Goal: Task Accomplishment & Management: Complete application form

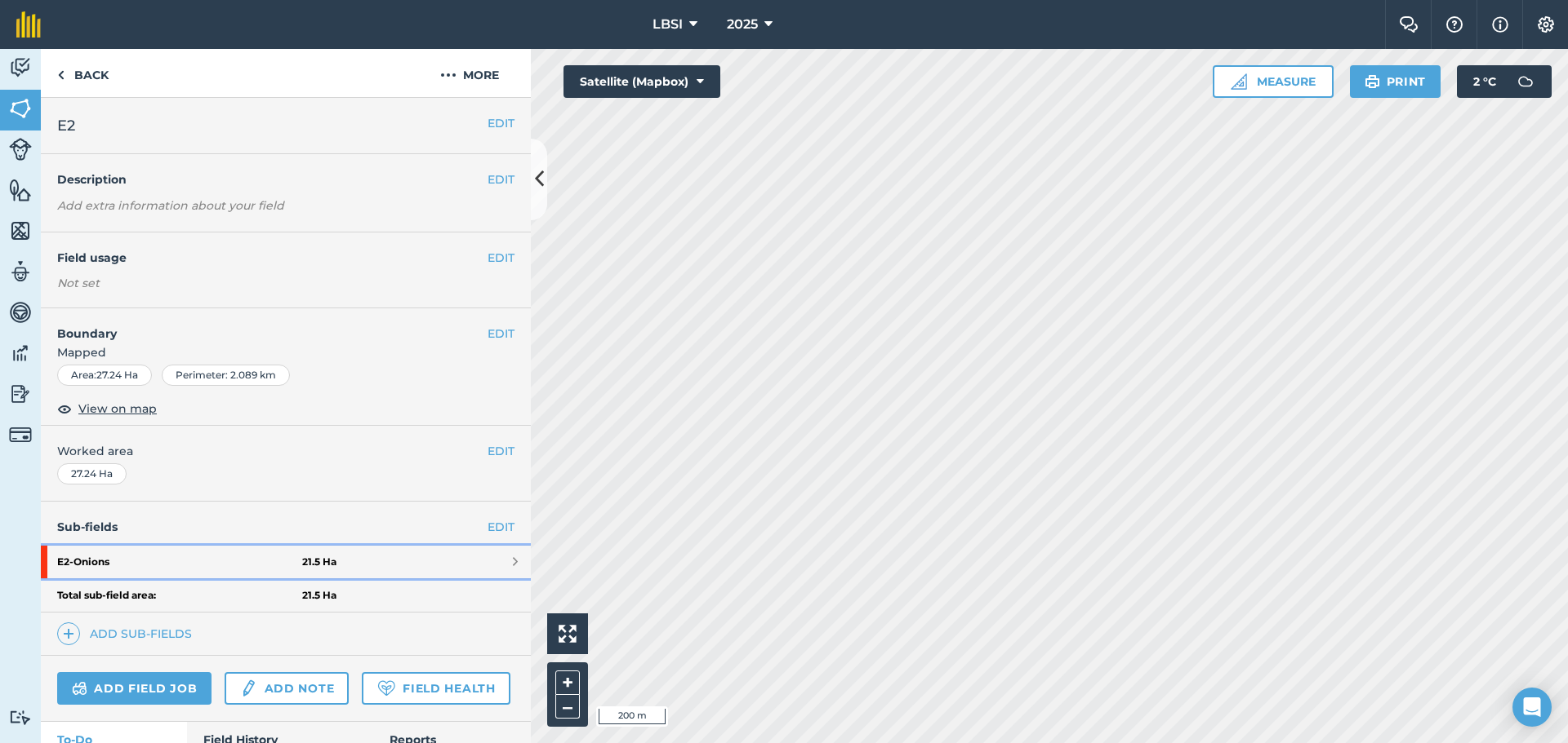
click at [205, 563] on strong "E2 - Onions" at bounding box center [179, 563] width 245 height 33
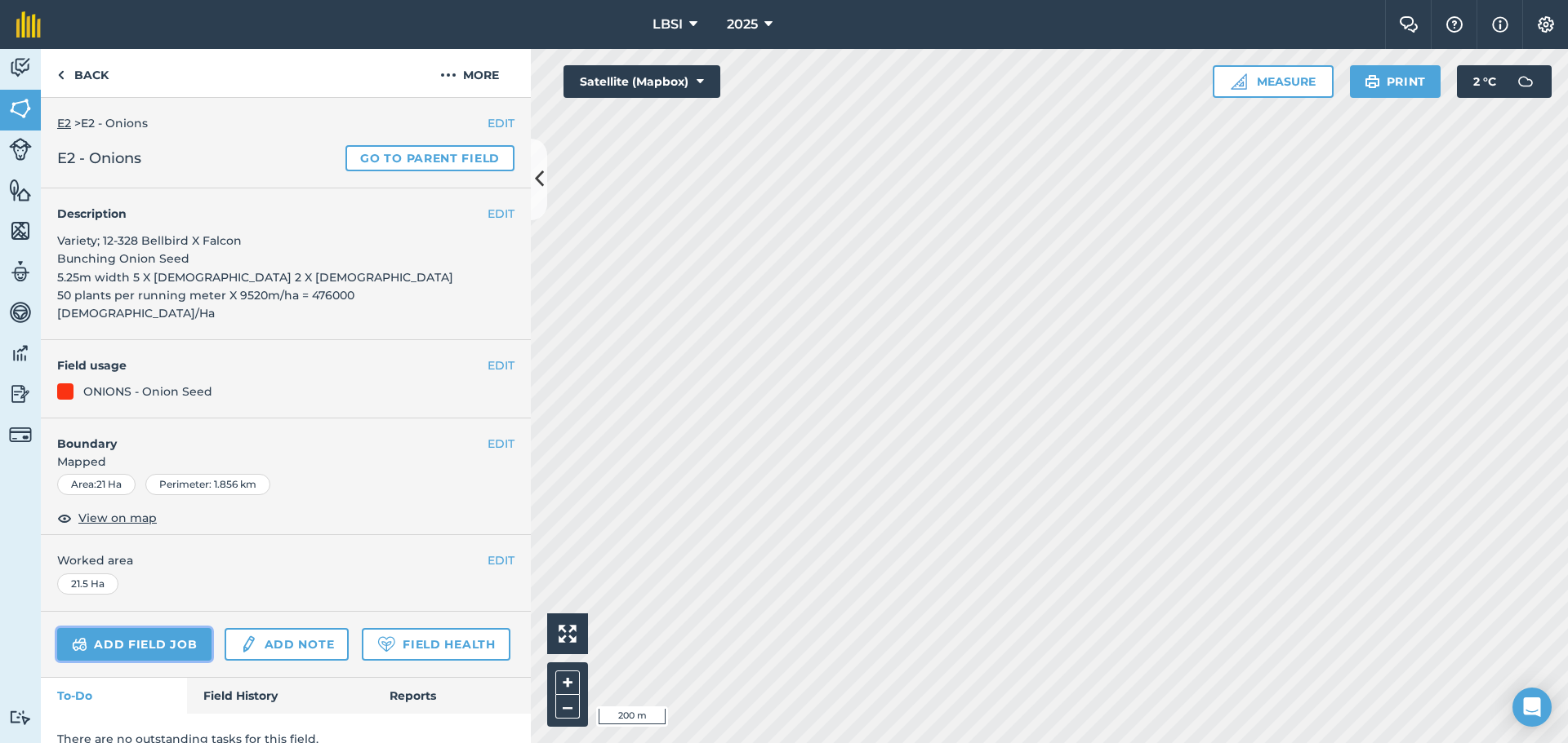
click at [128, 628] on link "Add field job" at bounding box center [134, 645] width 154 height 33
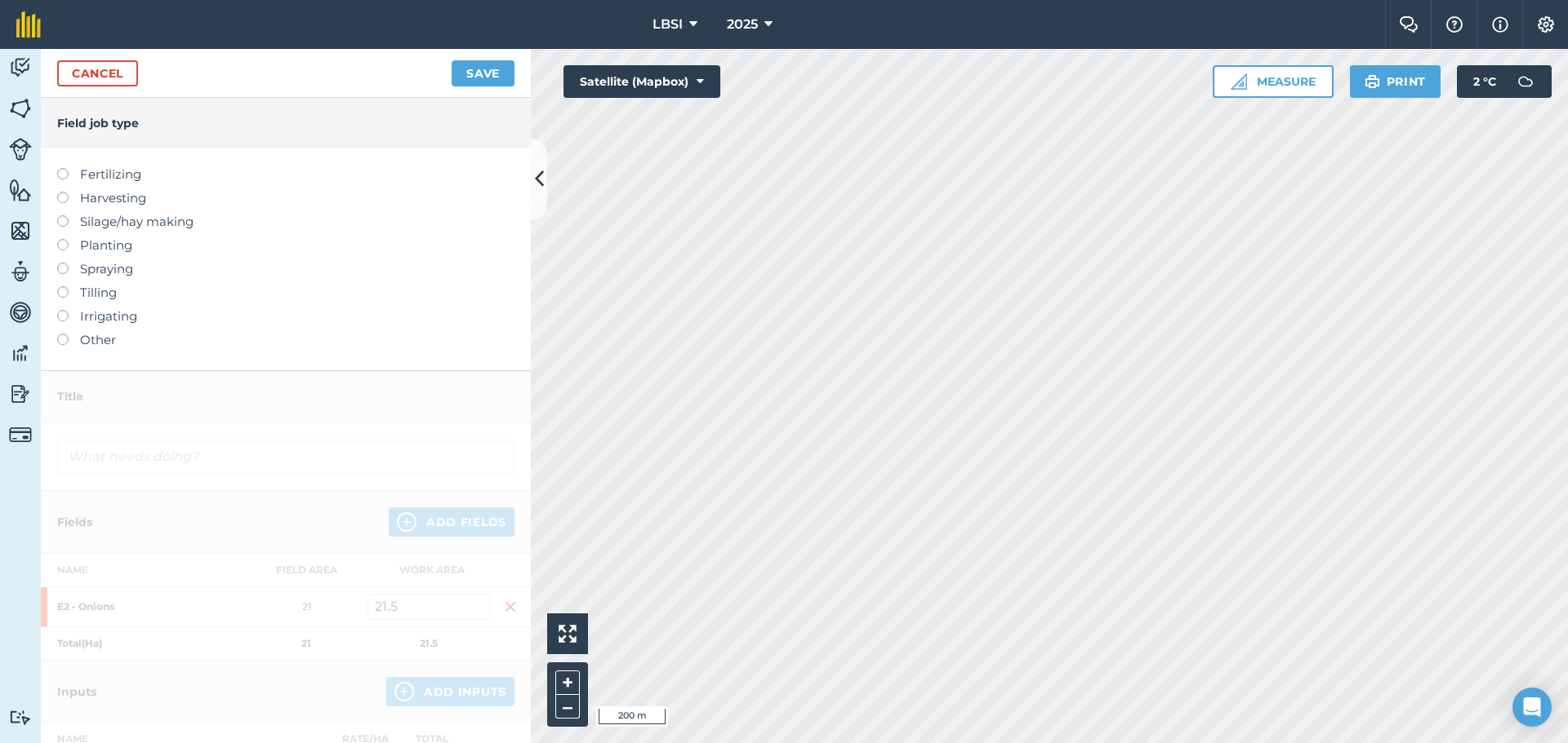
click at [62, 263] on label at bounding box center [68, 263] width 23 height 0
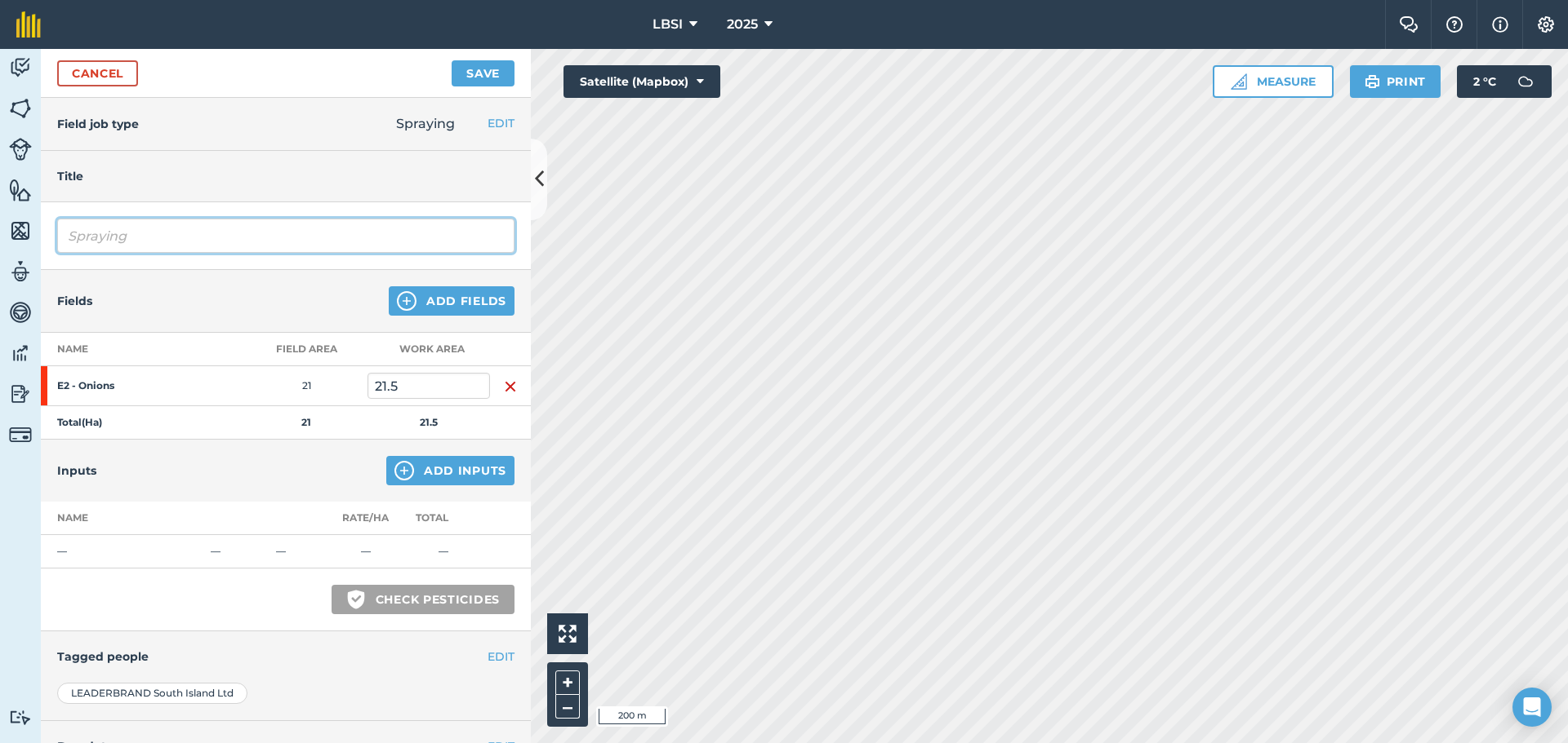
click at [145, 239] on input "Spraying" at bounding box center [286, 236] width 457 height 35
type input "Spraying Weeds"
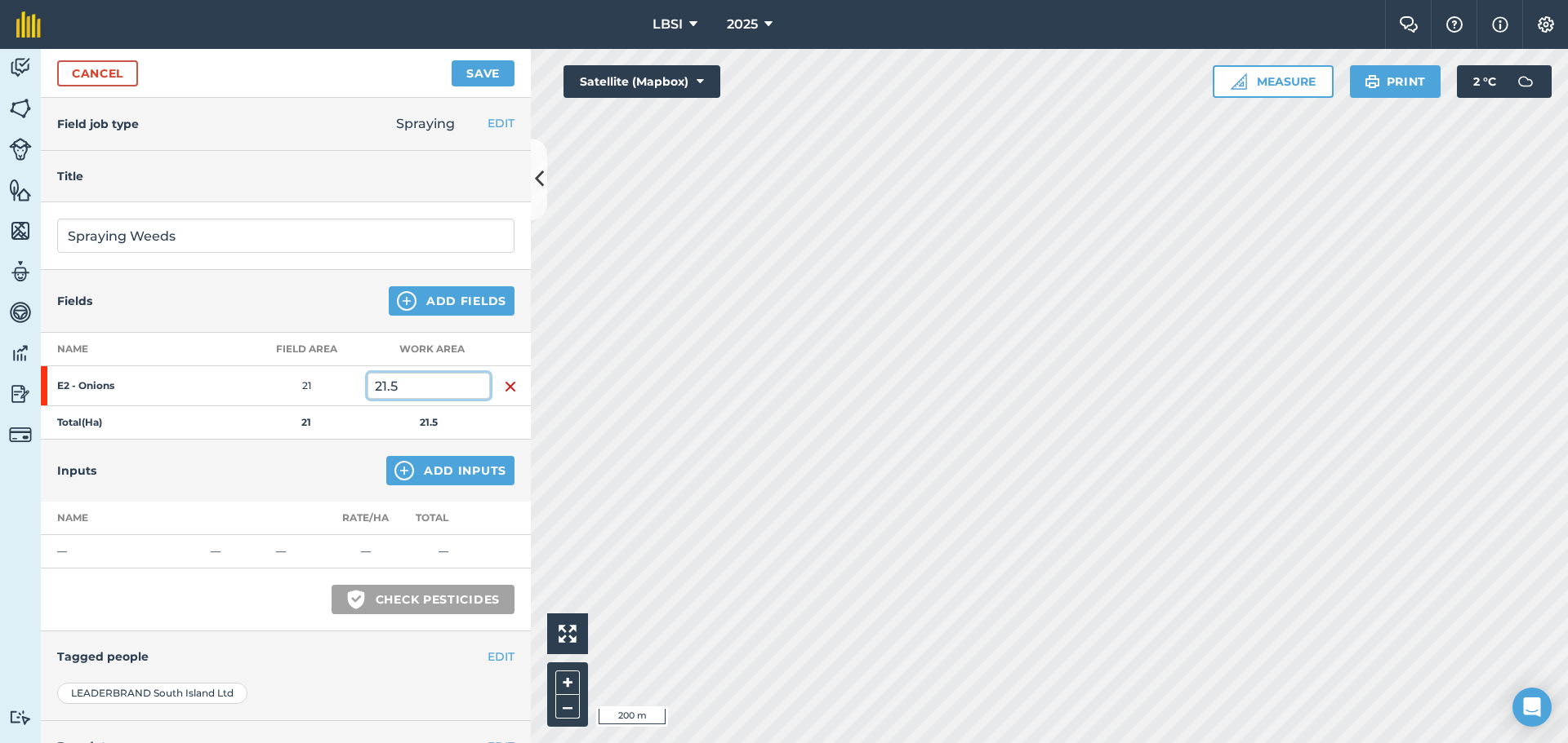
click at [407, 385] on input "21.5" at bounding box center [428, 386] width 122 height 26
type input "2"
type input "8"
click at [395, 474] on img at bounding box center [405, 471] width 20 height 20
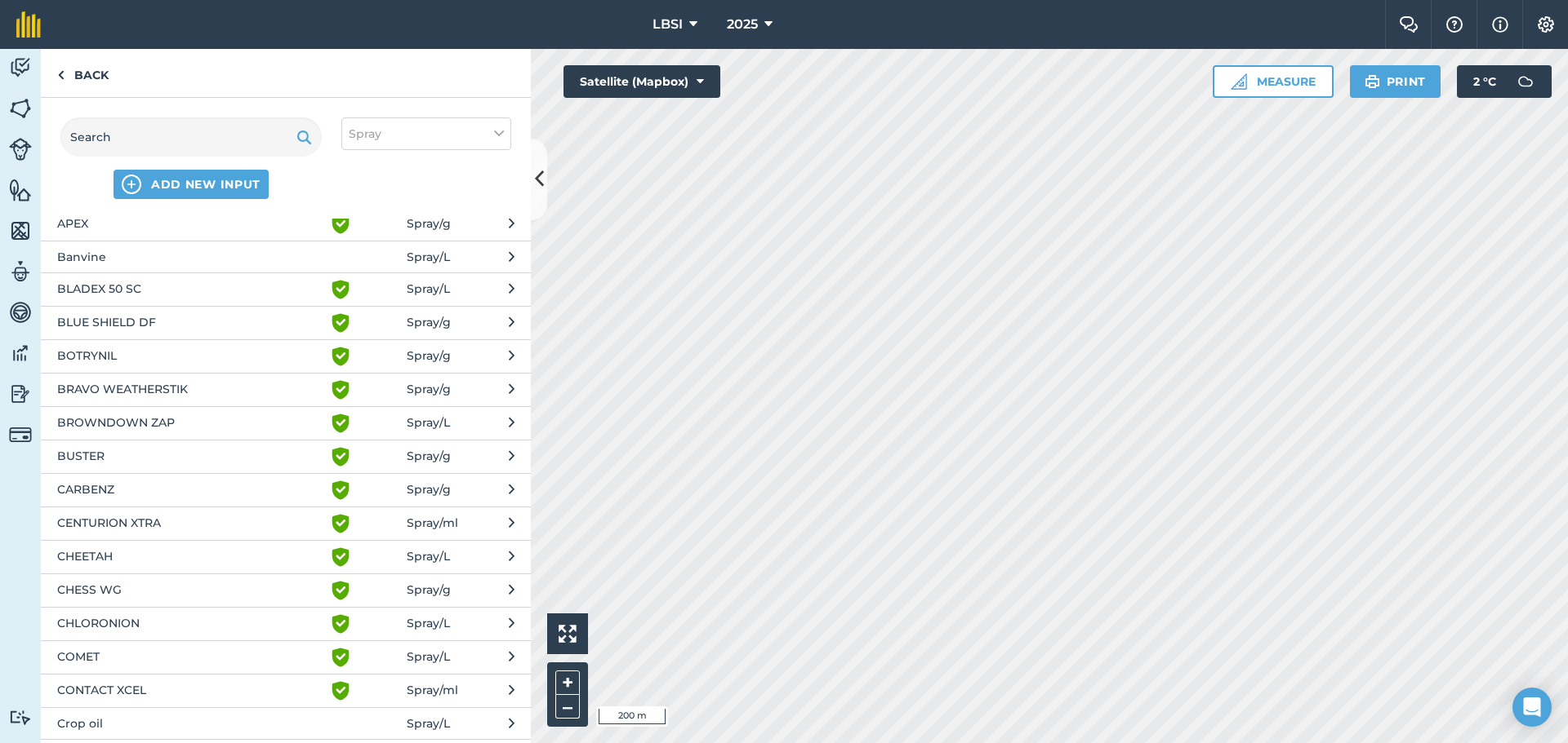
scroll to position [245, 0]
click at [128, 133] on input "text" at bounding box center [190, 137] width 261 height 39
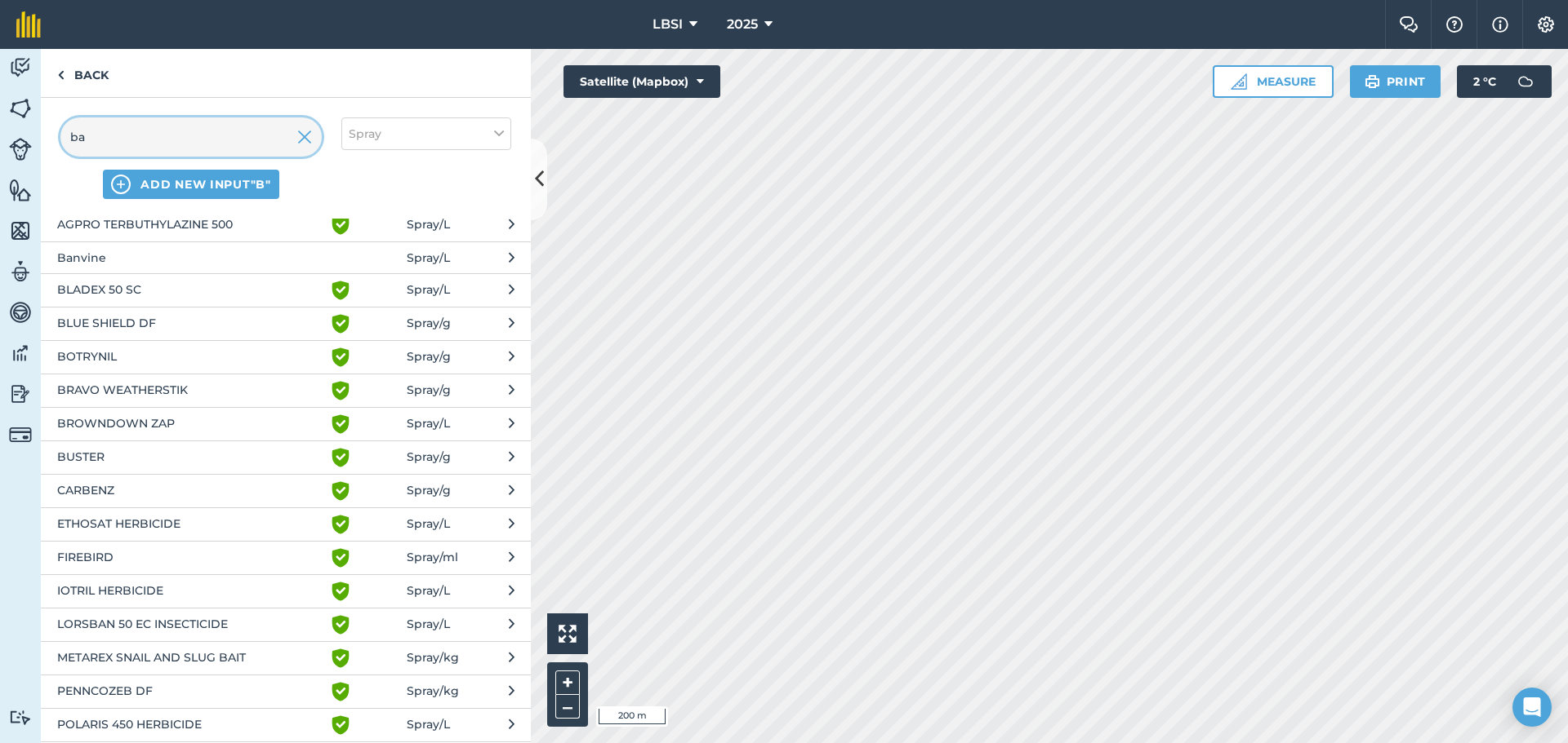
scroll to position [0, 0]
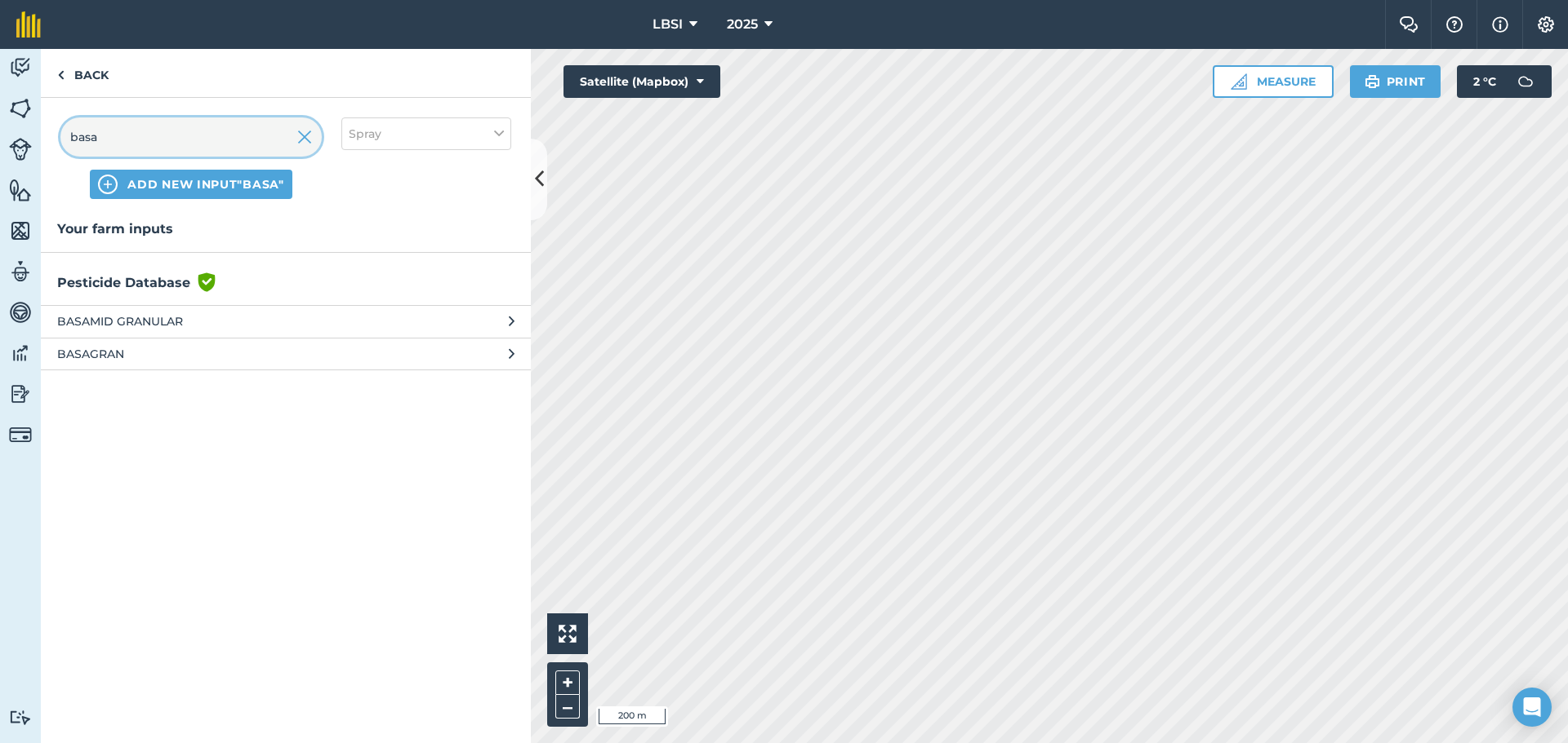
type input "basa"
click at [119, 353] on span "BASAGRAN" at bounding box center [190, 354] width 267 height 18
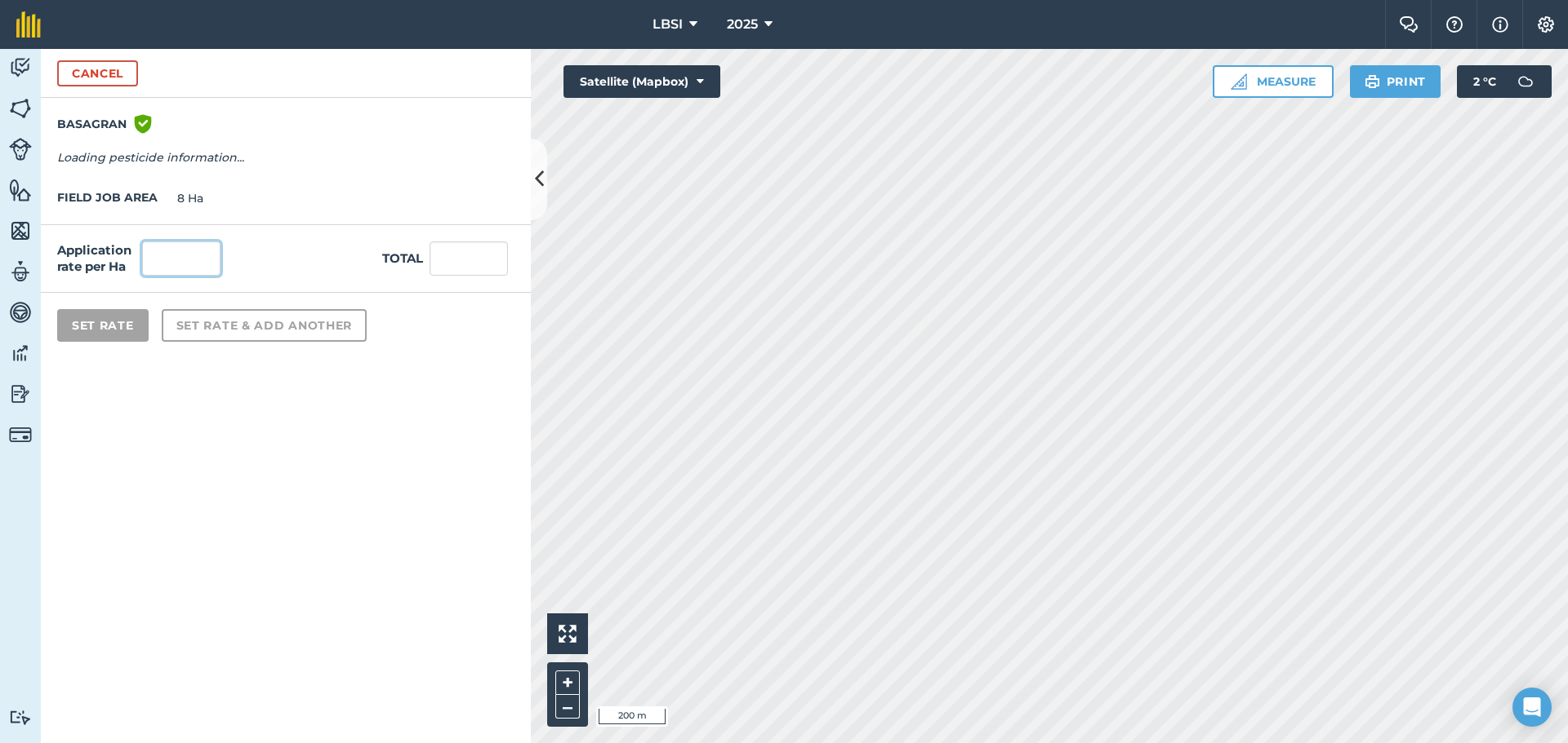
click at [193, 254] on input "text" at bounding box center [181, 259] width 78 height 35
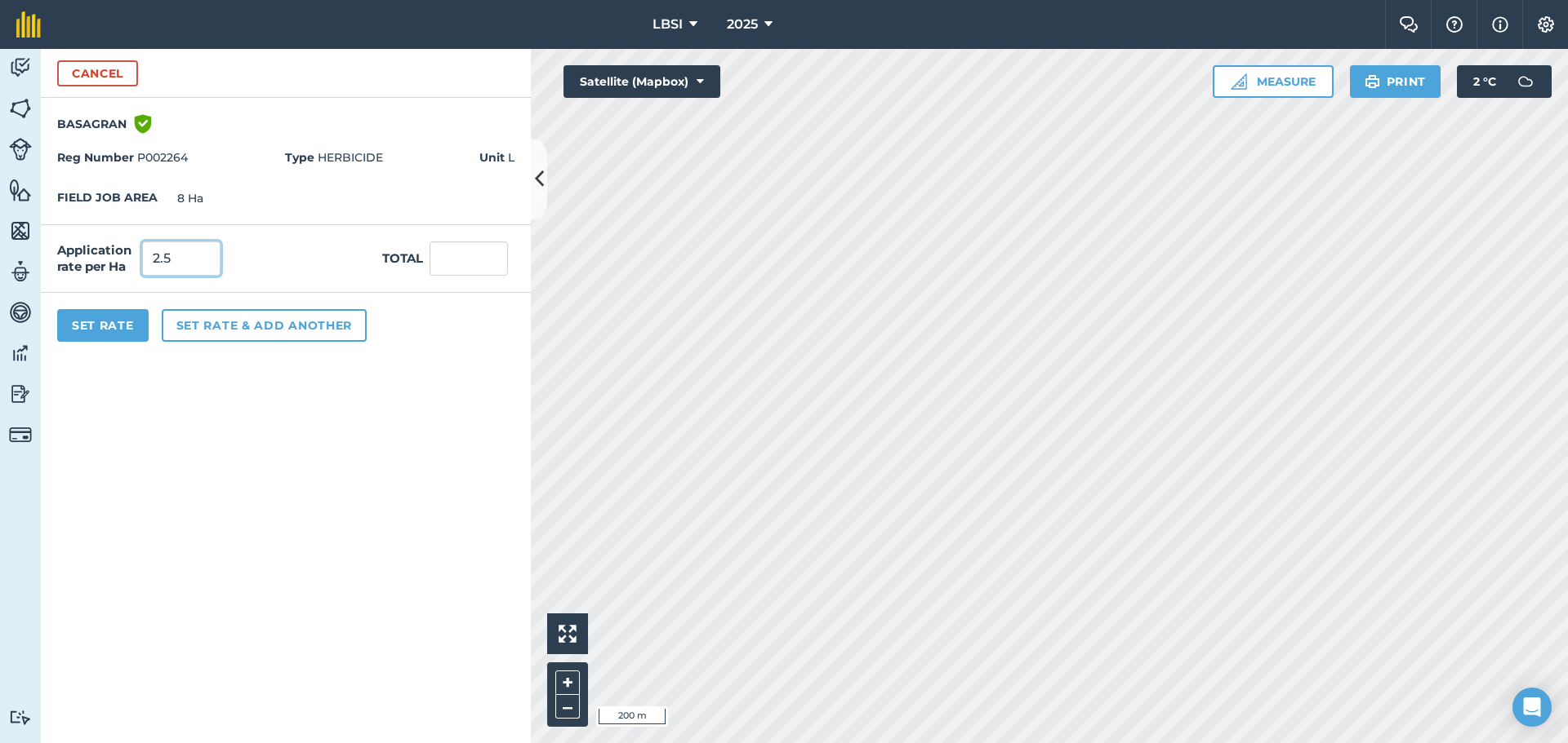
type input "2.5"
type input "20"
click at [241, 327] on button "Set rate & add another" at bounding box center [263, 326] width 205 height 33
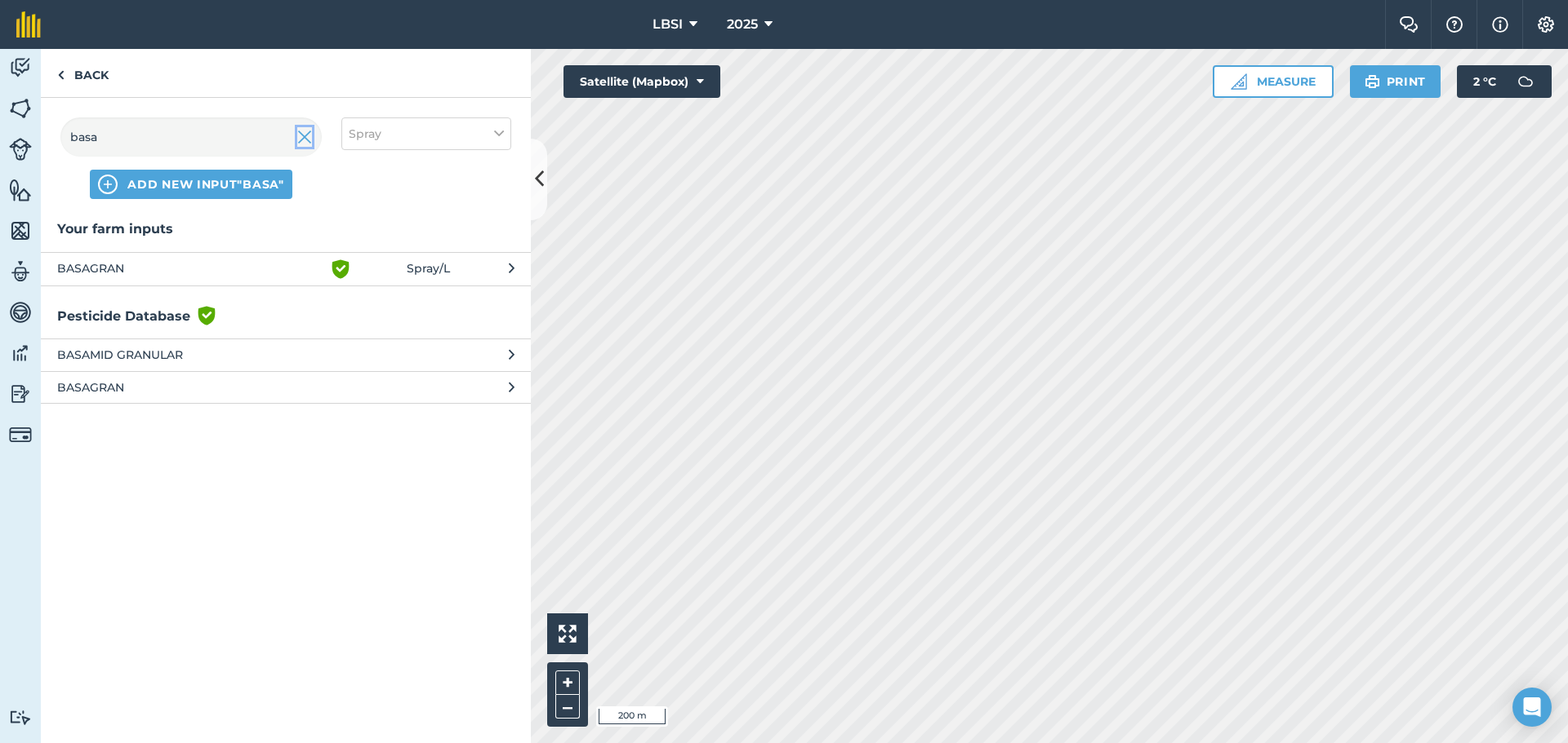
click at [305, 140] on img at bounding box center [304, 137] width 15 height 20
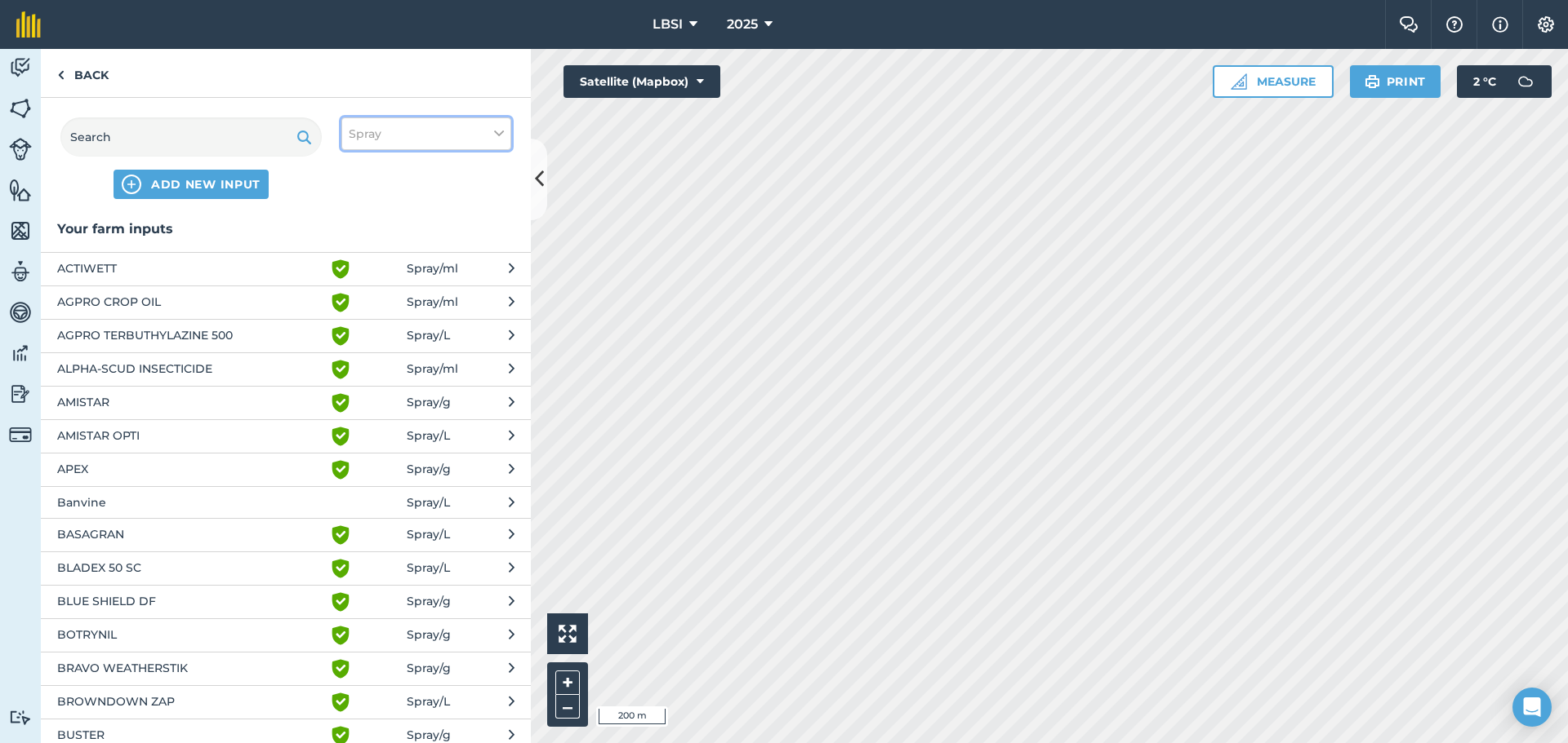
click at [497, 131] on icon at bounding box center [498, 134] width 10 height 18
drag, startPoint x: 356, startPoint y: 290, endPoint x: 339, endPoint y: 262, distance: 32.8
click at [355, 288] on label "Other" at bounding box center [426, 290] width 155 height 17
click at [355, 288] on input "Other" at bounding box center [354, 287] width 11 height 11
checkbox input "true"
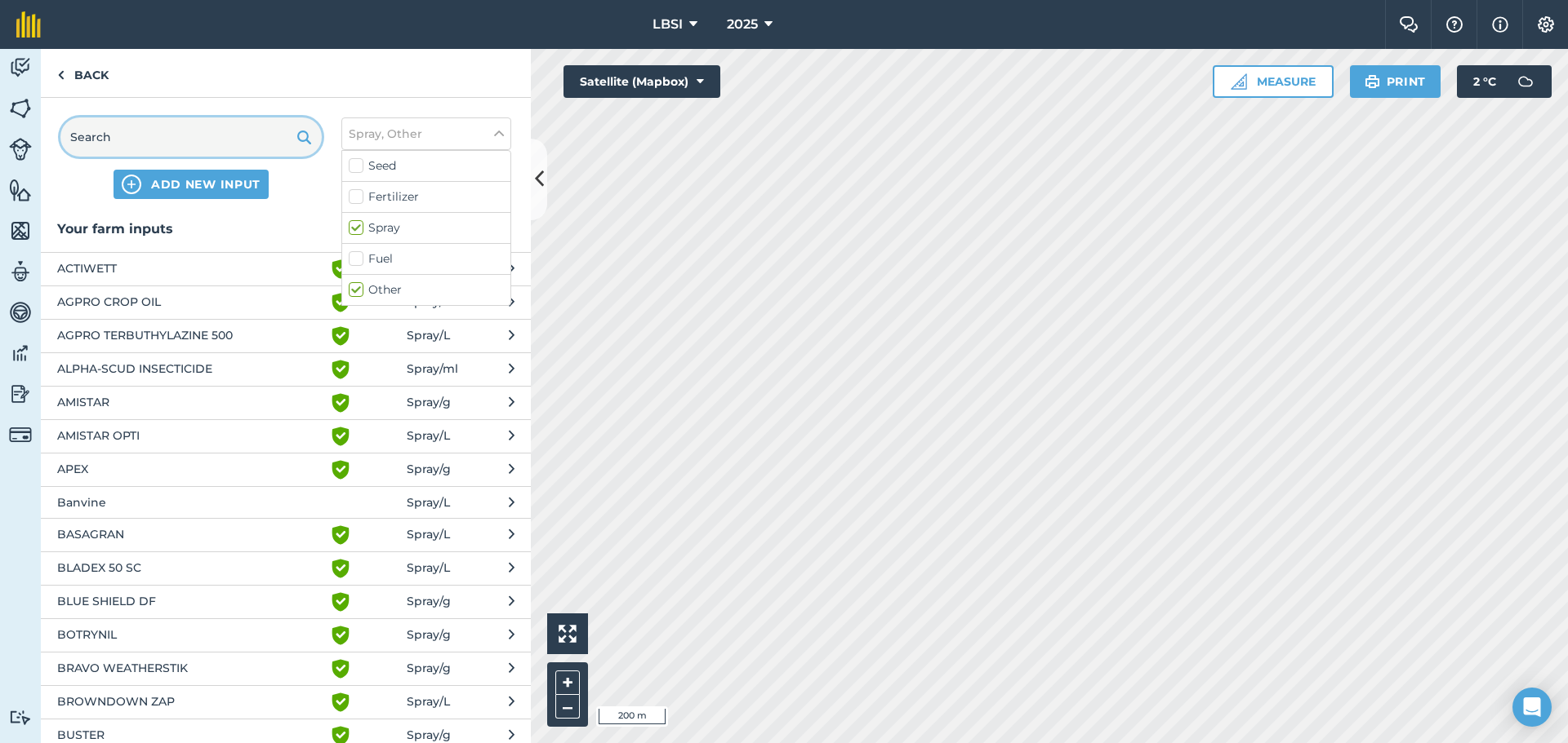
click at [118, 131] on input "text" at bounding box center [190, 137] width 261 height 39
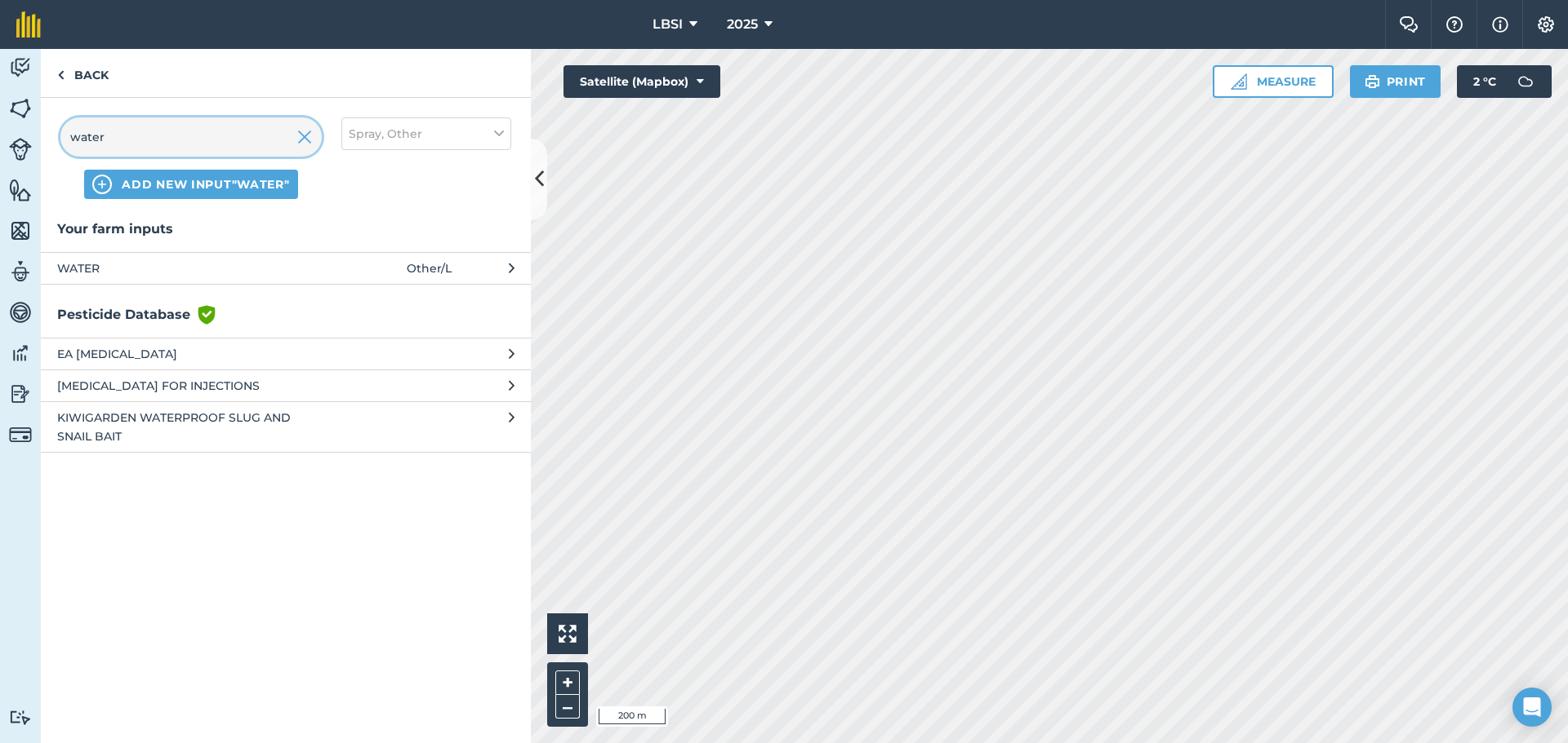
type input "water"
click at [101, 270] on span "WATER" at bounding box center [190, 269] width 267 height 18
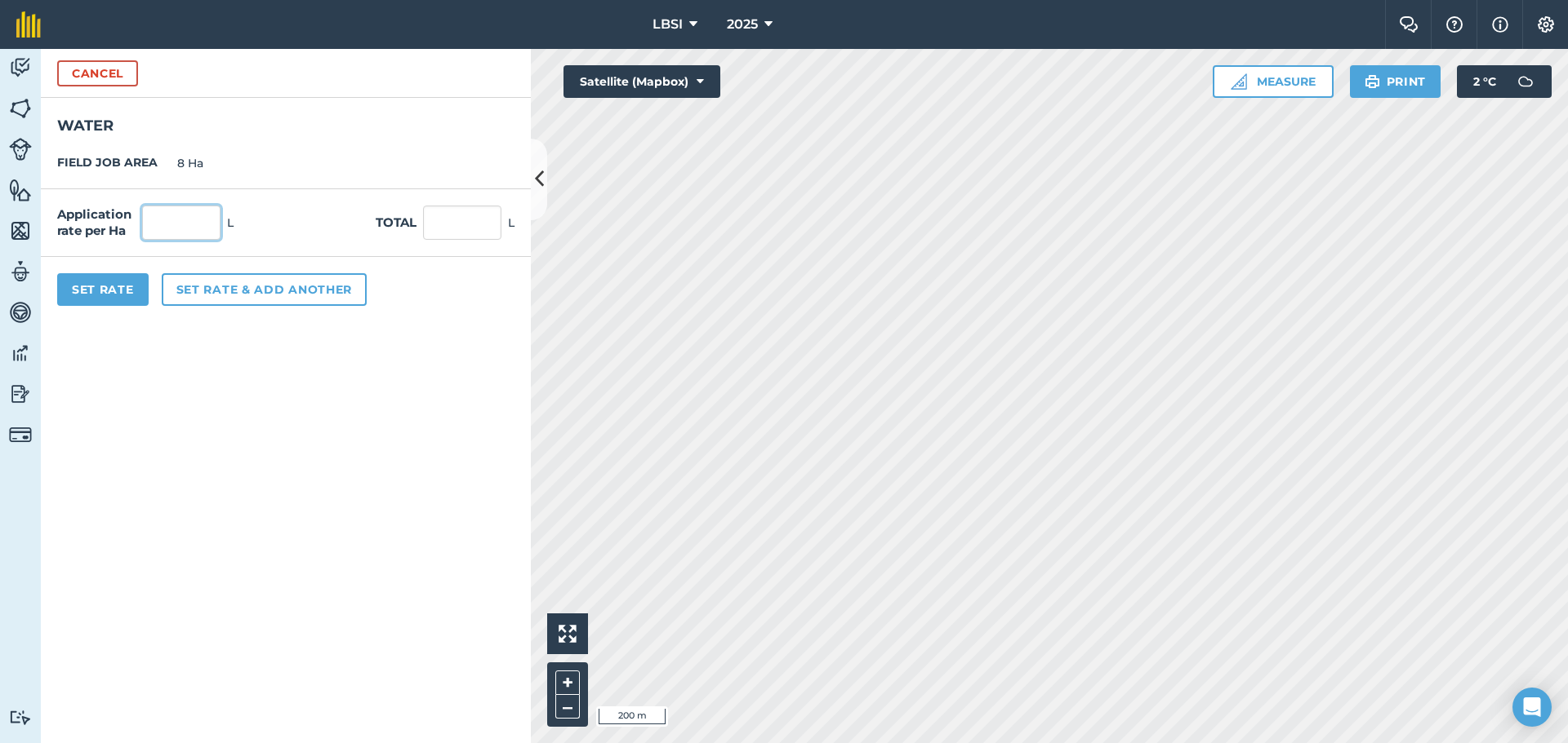
click at [177, 209] on input "text" at bounding box center [181, 223] width 78 height 35
type input "350"
type input "2,800"
click at [98, 290] on button "Set Rate" at bounding box center [103, 290] width 91 height 33
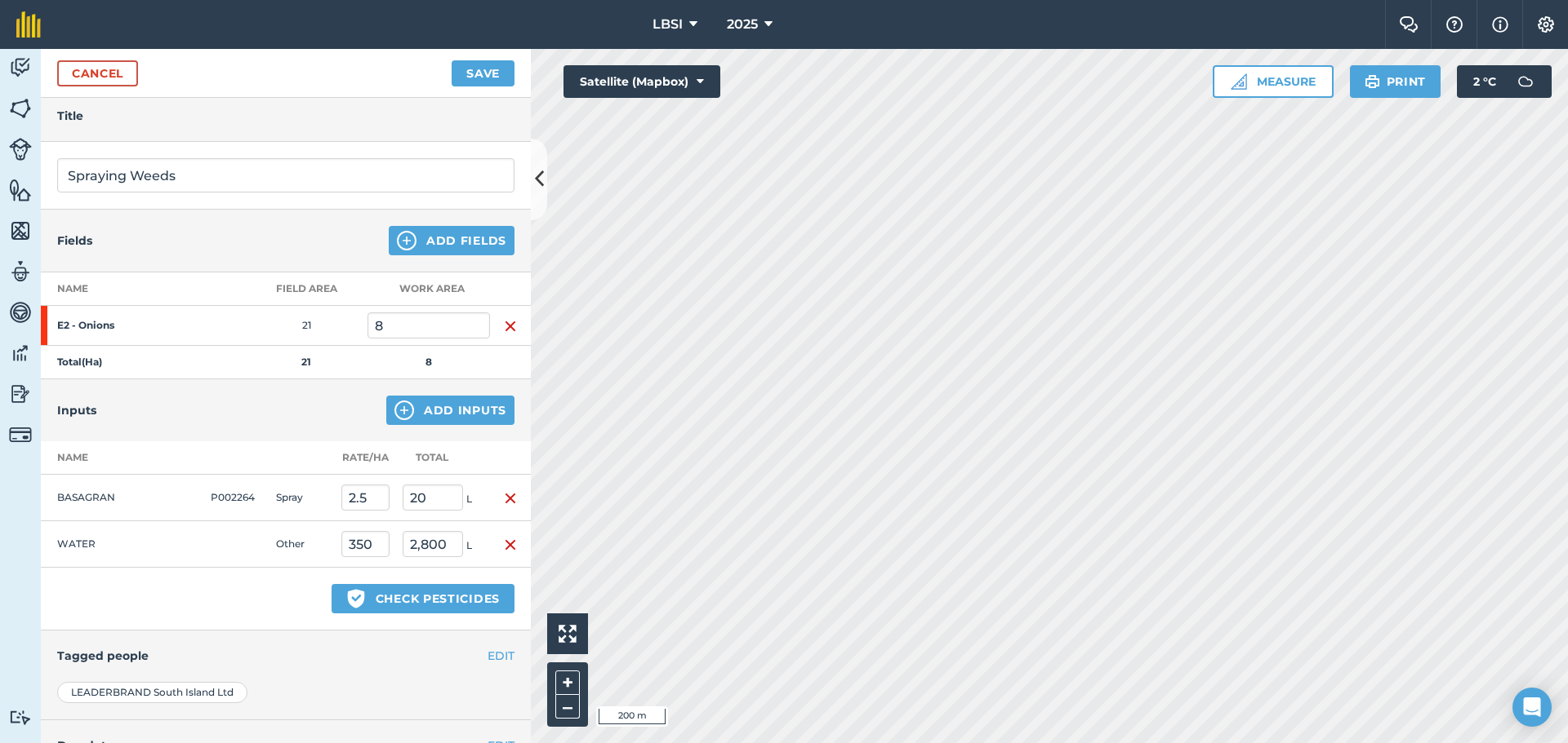
scroll to position [209, 0]
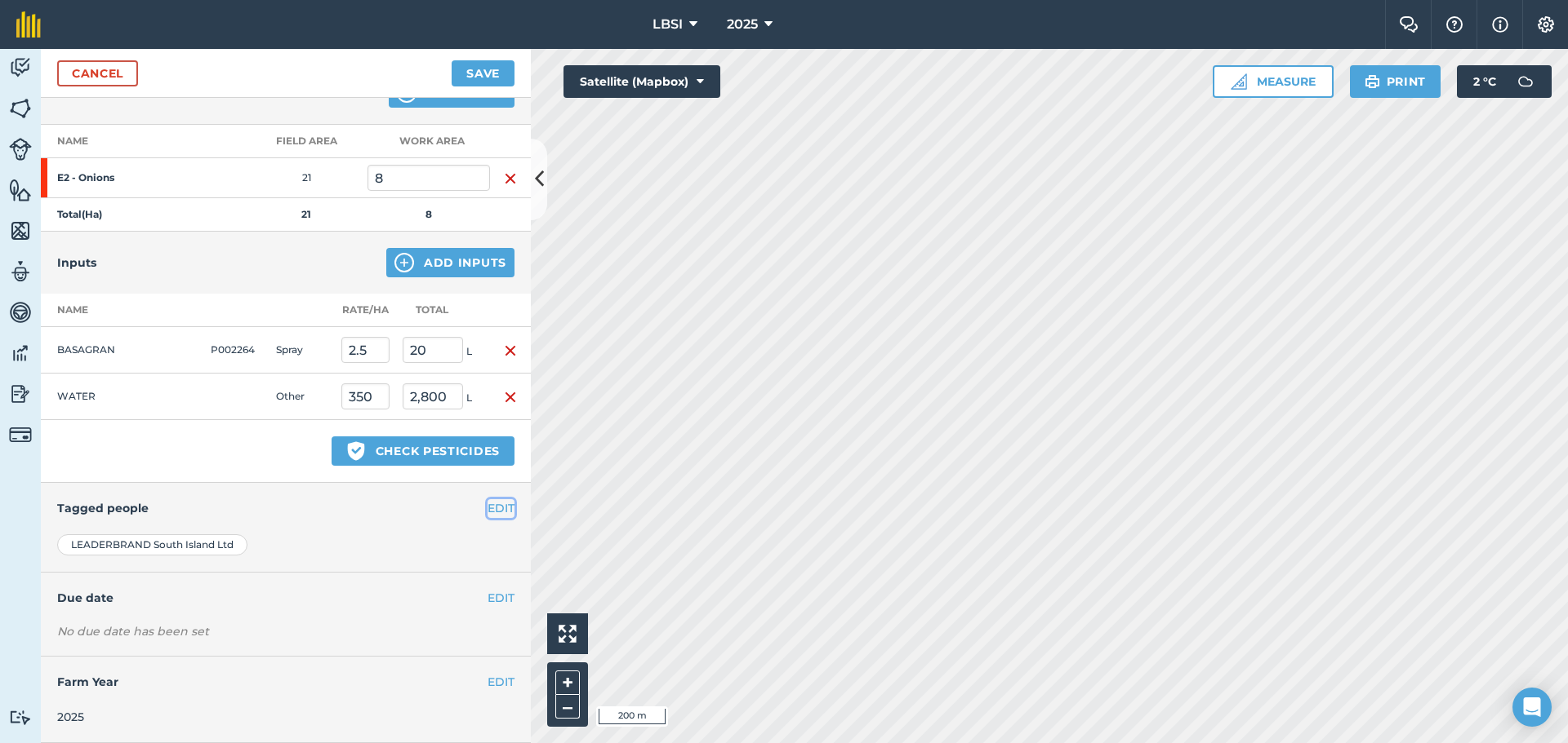
click at [489, 507] on button "EDIT" at bounding box center [501, 508] width 27 height 18
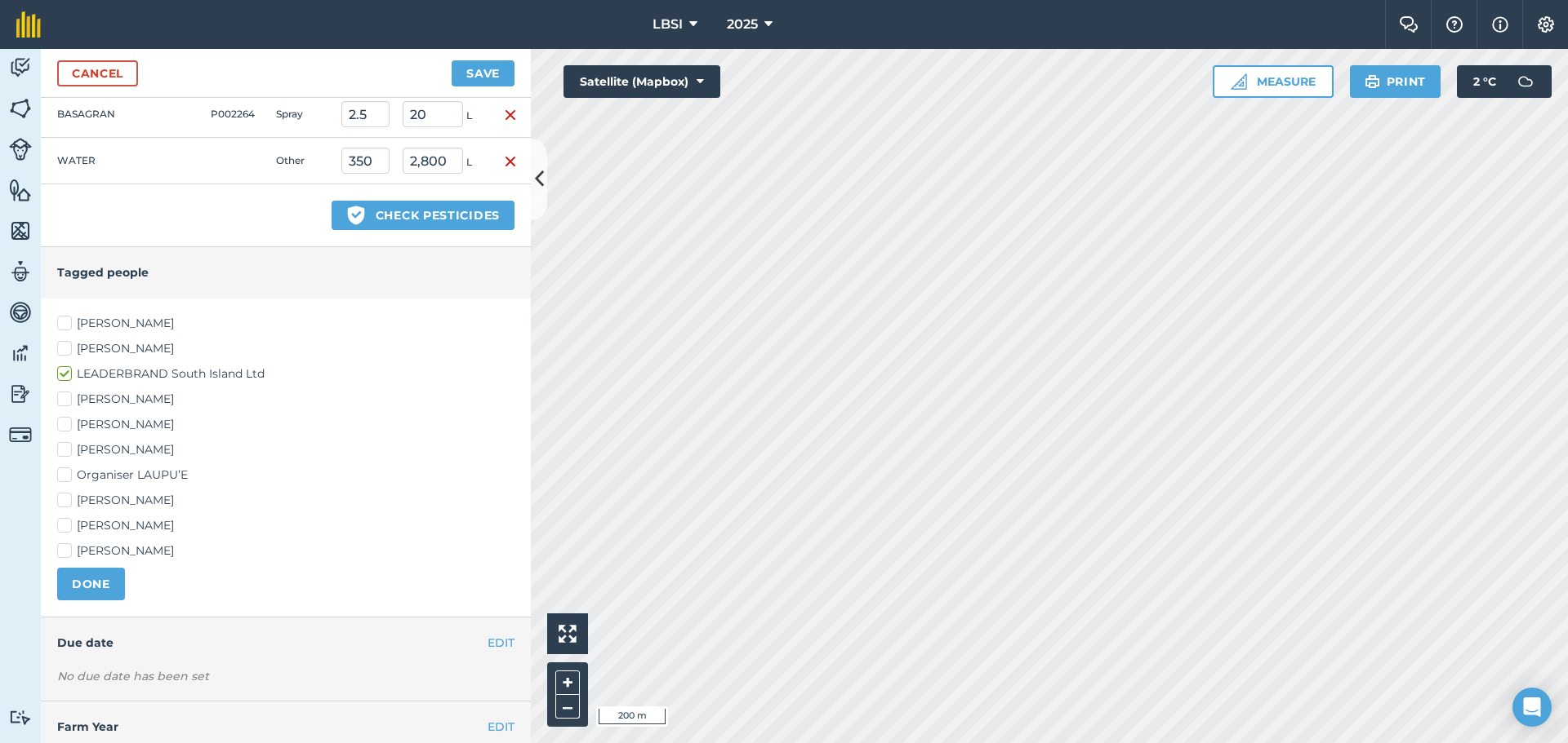
scroll to position [453, 0]
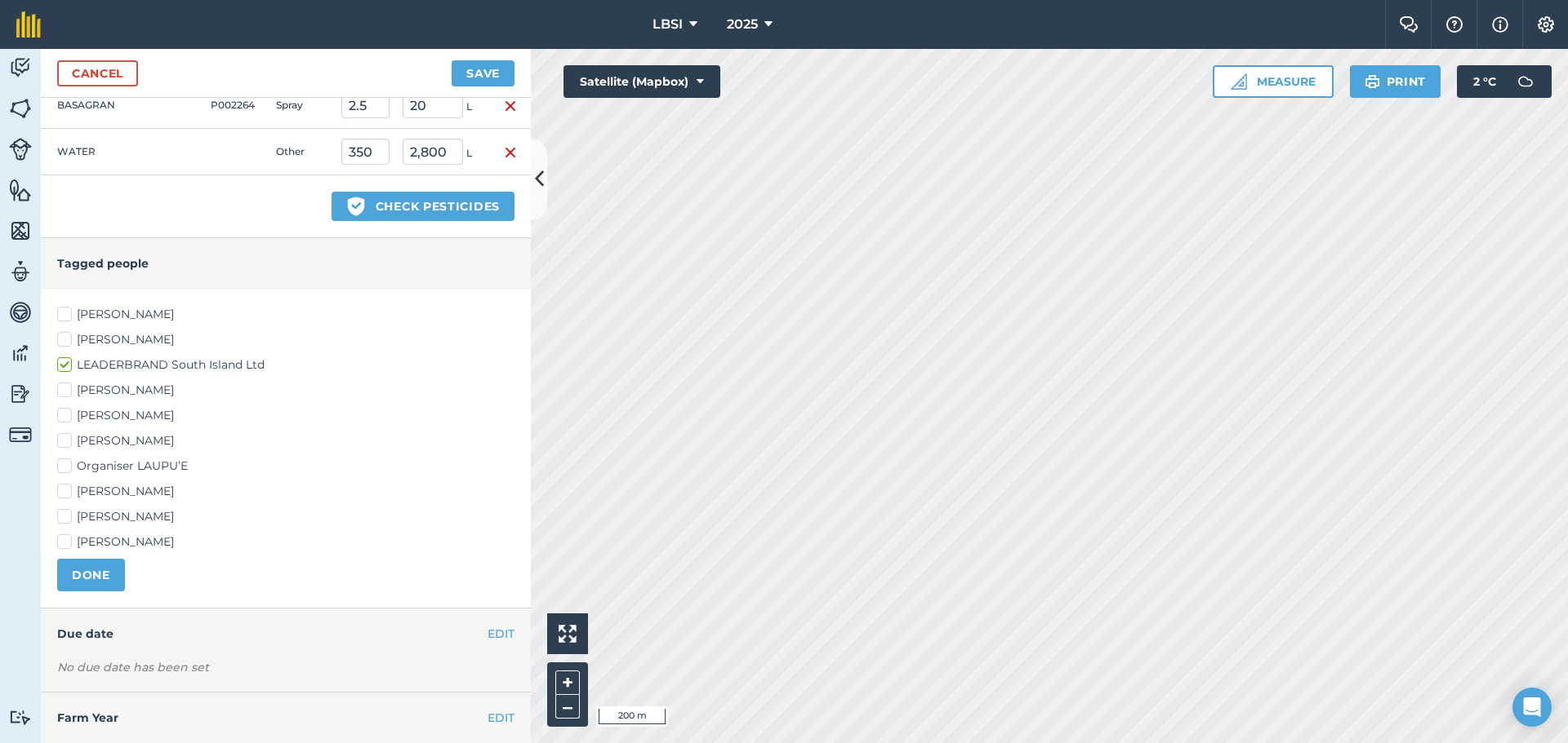
click at [63, 433] on label "[PERSON_NAME]" at bounding box center [286, 441] width 457 height 17
click at [63, 433] on input "[PERSON_NAME]" at bounding box center [63, 438] width 11 height 11
checkbox input "true"
click at [60, 490] on label "[PERSON_NAME]" at bounding box center [286, 492] width 457 height 17
click at [60, 490] on input "[PERSON_NAME]" at bounding box center [63, 489] width 11 height 11
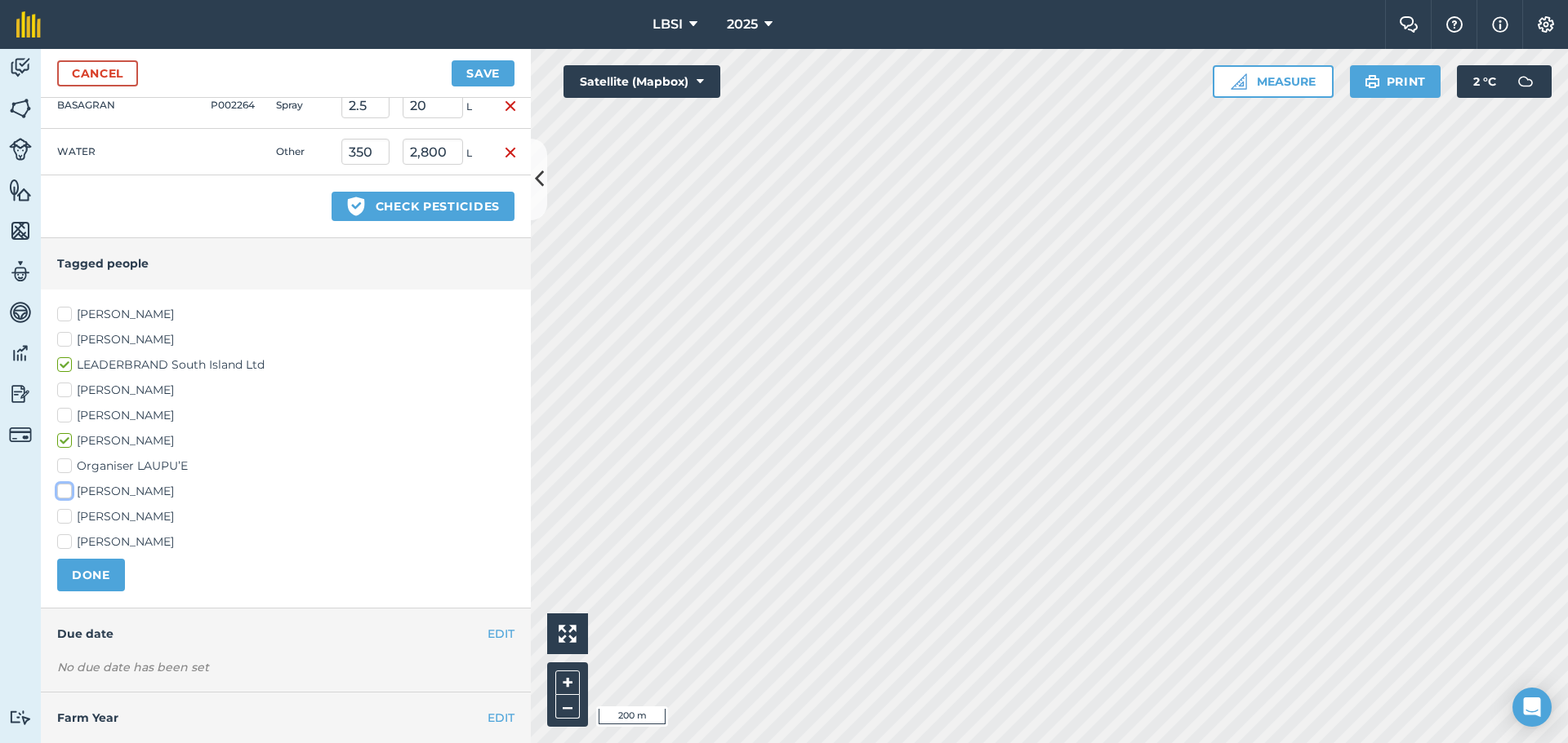
checkbox input "true"
drag, startPoint x: 87, startPoint y: 572, endPoint x: 174, endPoint y: 570, distance: 87.0
click at [87, 571] on button "DONE" at bounding box center [91, 575] width 67 height 33
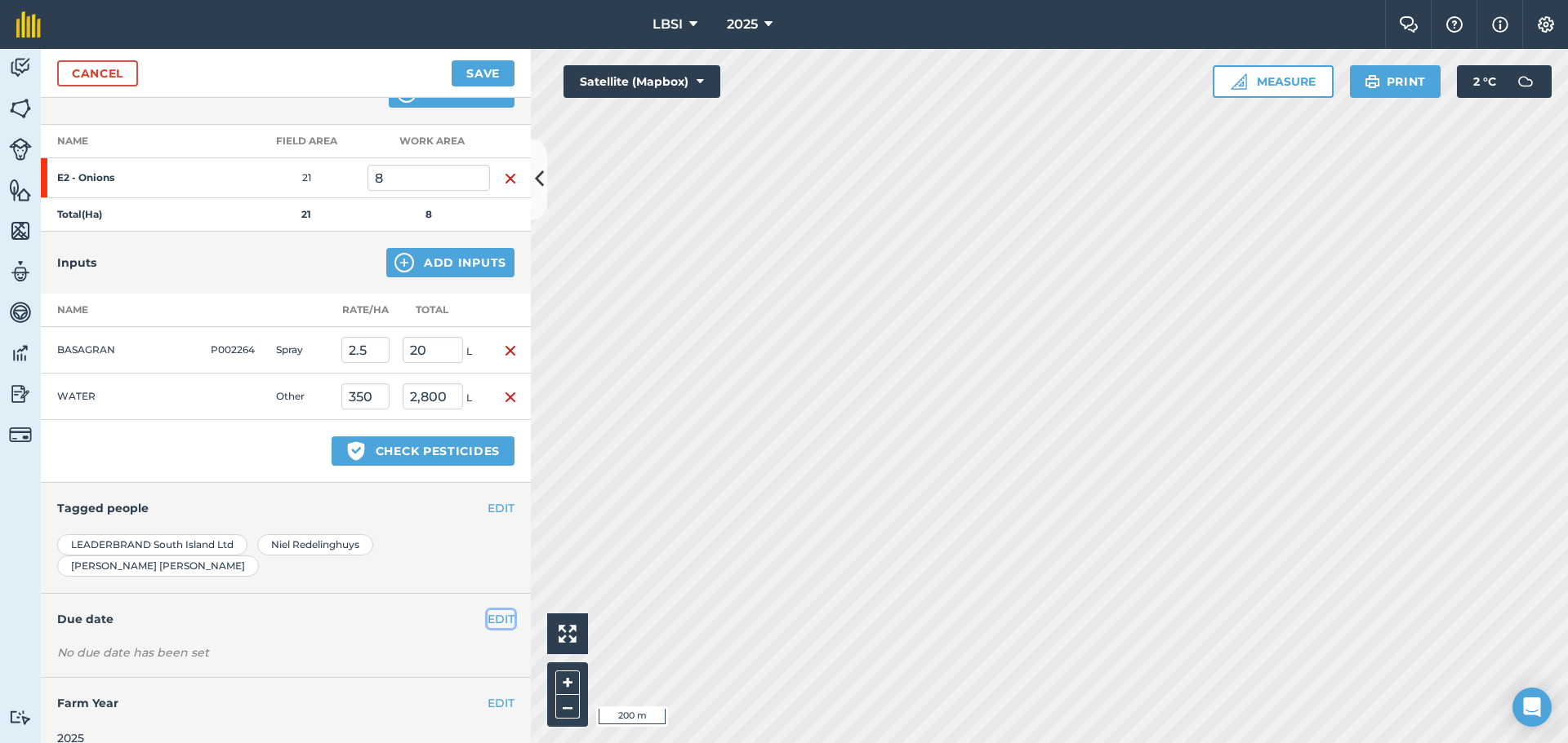
click at [487, 610] on button "EDIT" at bounding box center [501, 619] width 27 height 18
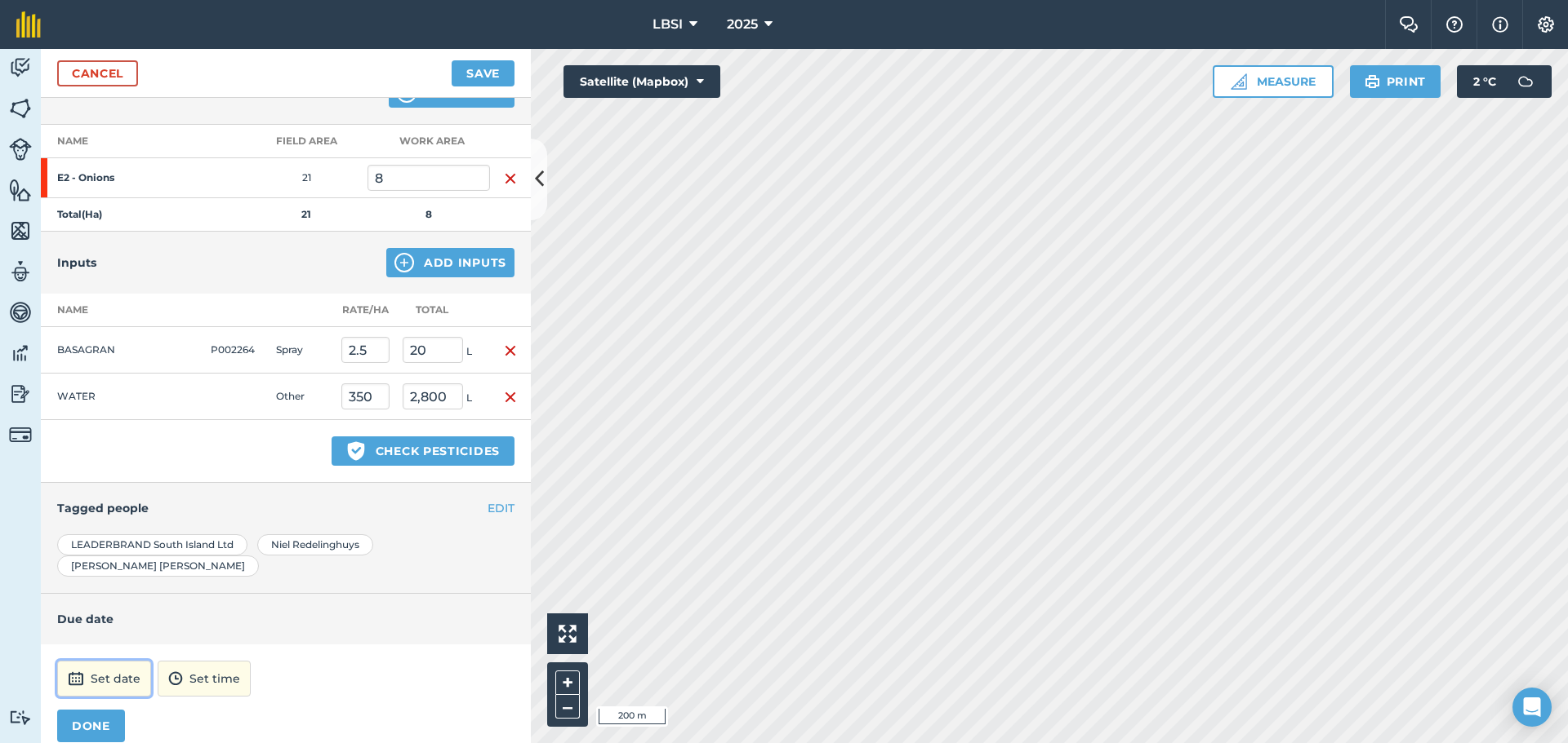
drag, startPoint x: 111, startPoint y: 658, endPoint x: 113, endPoint y: 648, distance: 10.2
click at [110, 661] on button "Set date" at bounding box center [104, 678] width 94 height 36
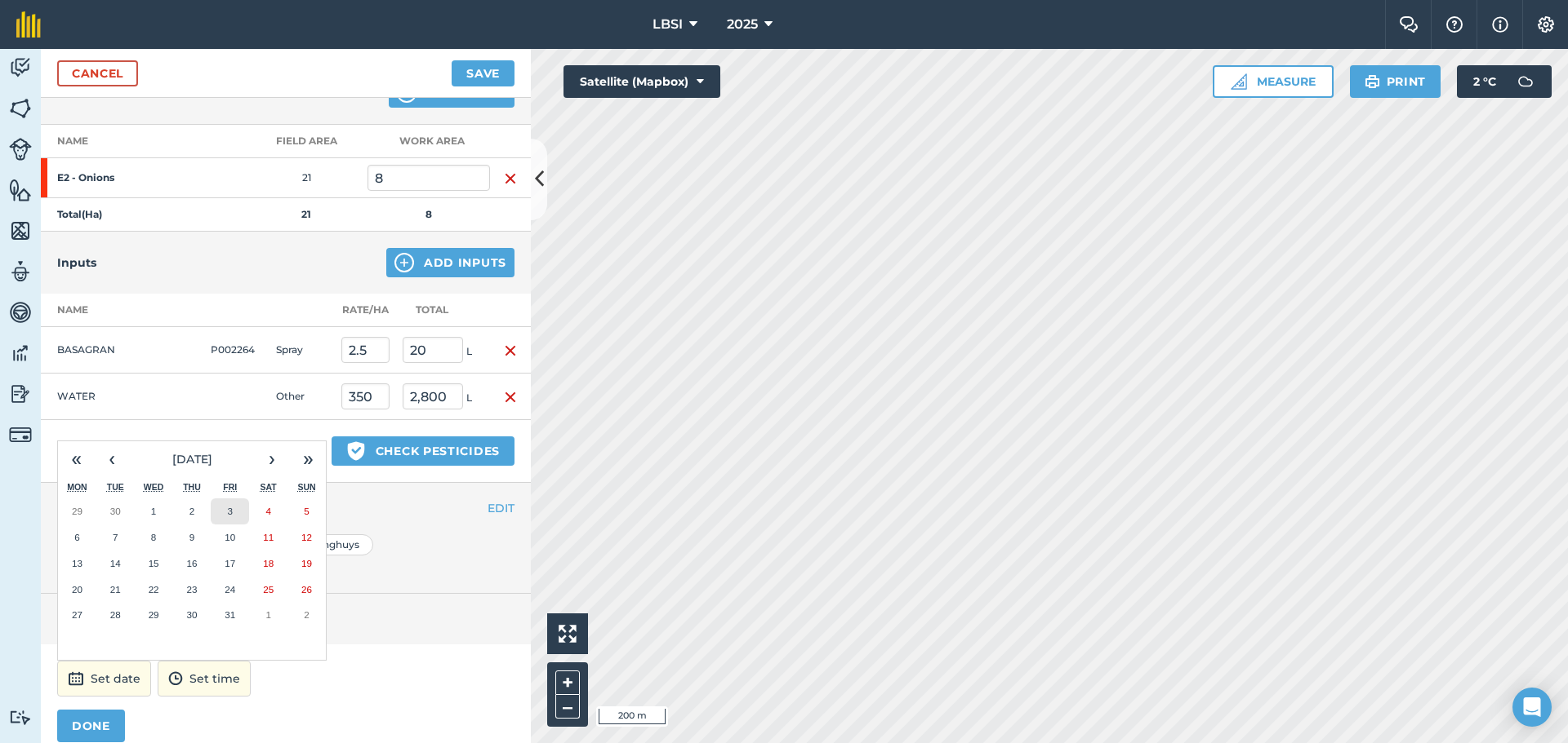
click at [238, 499] on button "3" at bounding box center [230, 512] width 38 height 26
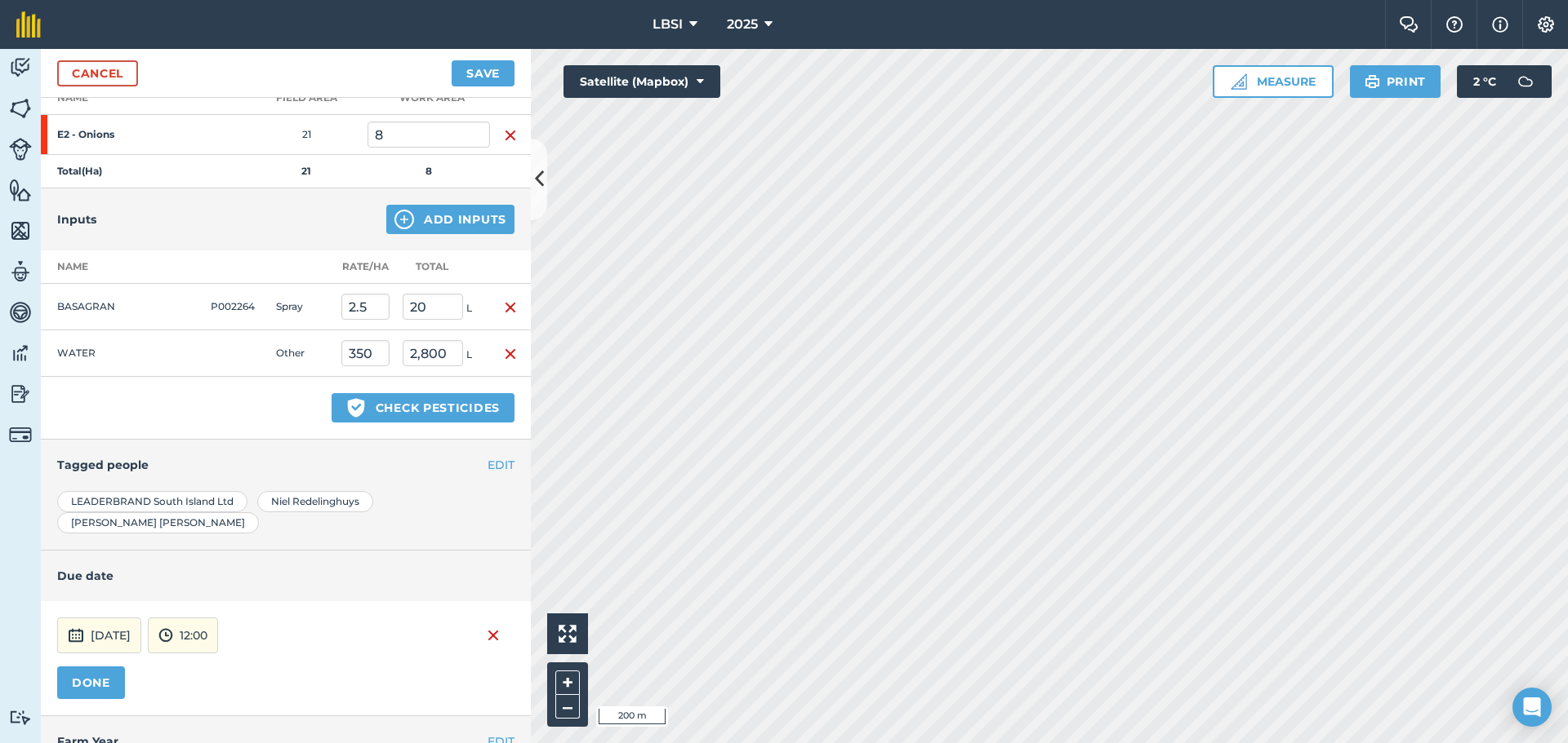
scroll to position [290, 0]
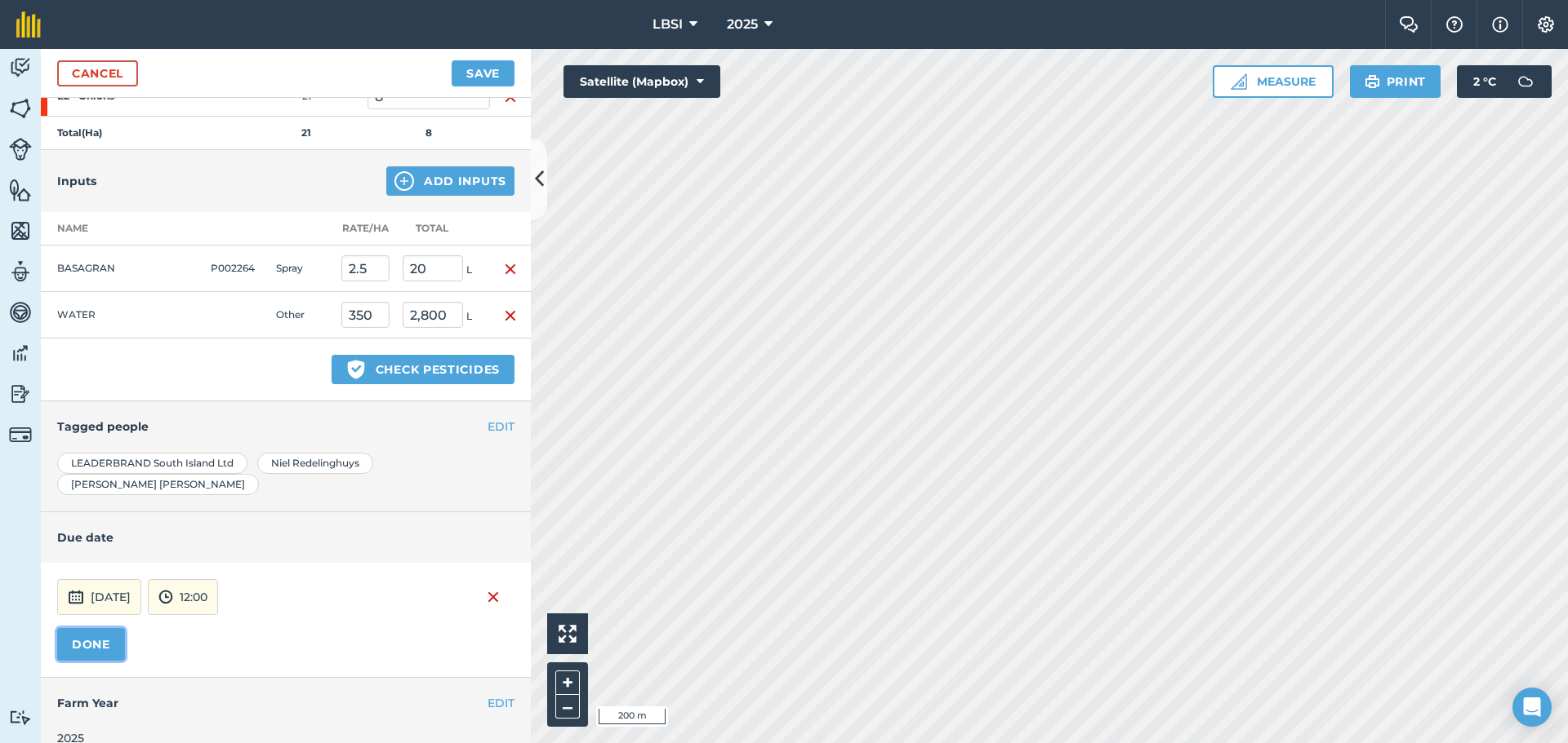
click at [107, 628] on button "DONE" at bounding box center [91, 645] width 67 height 33
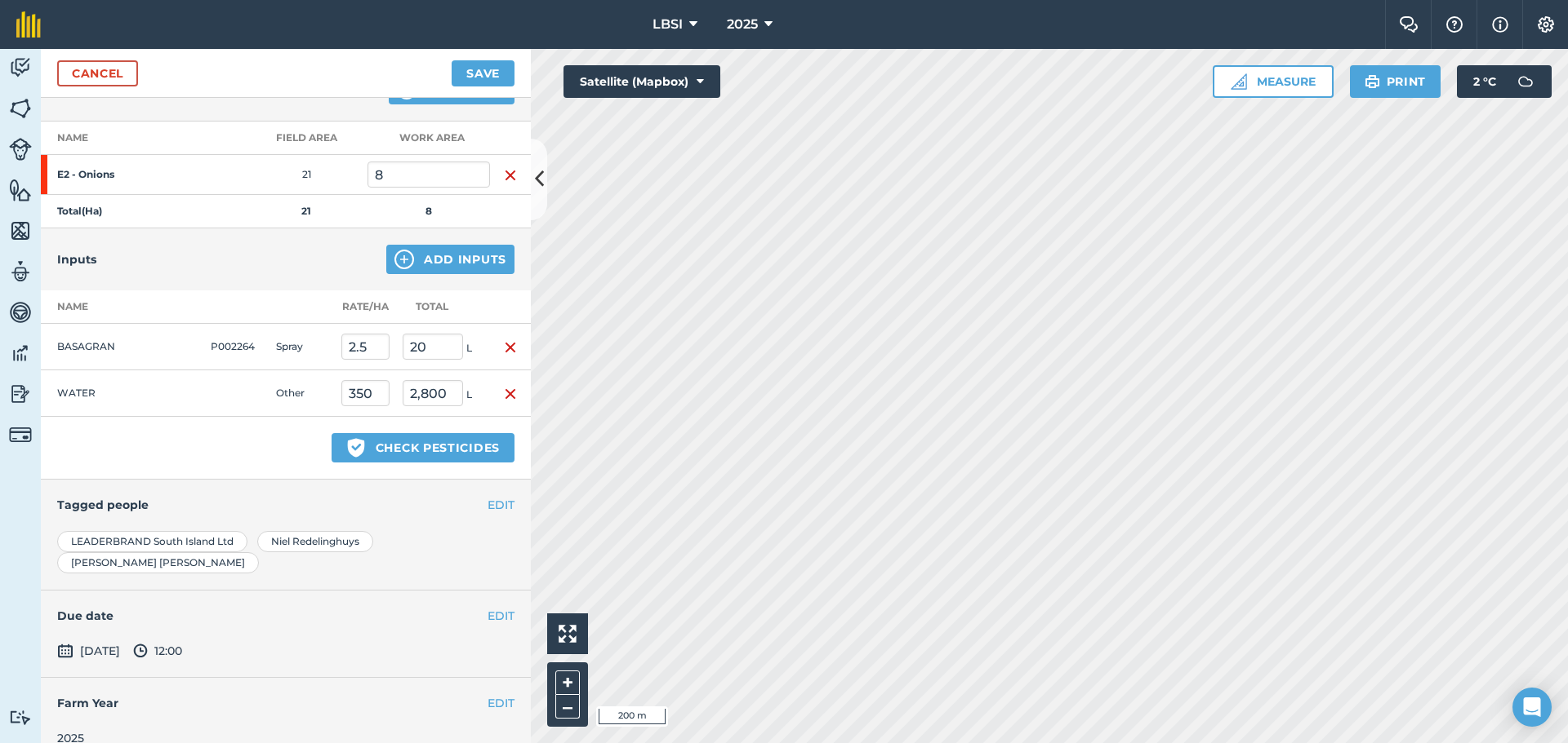
scroll to position [0, 0]
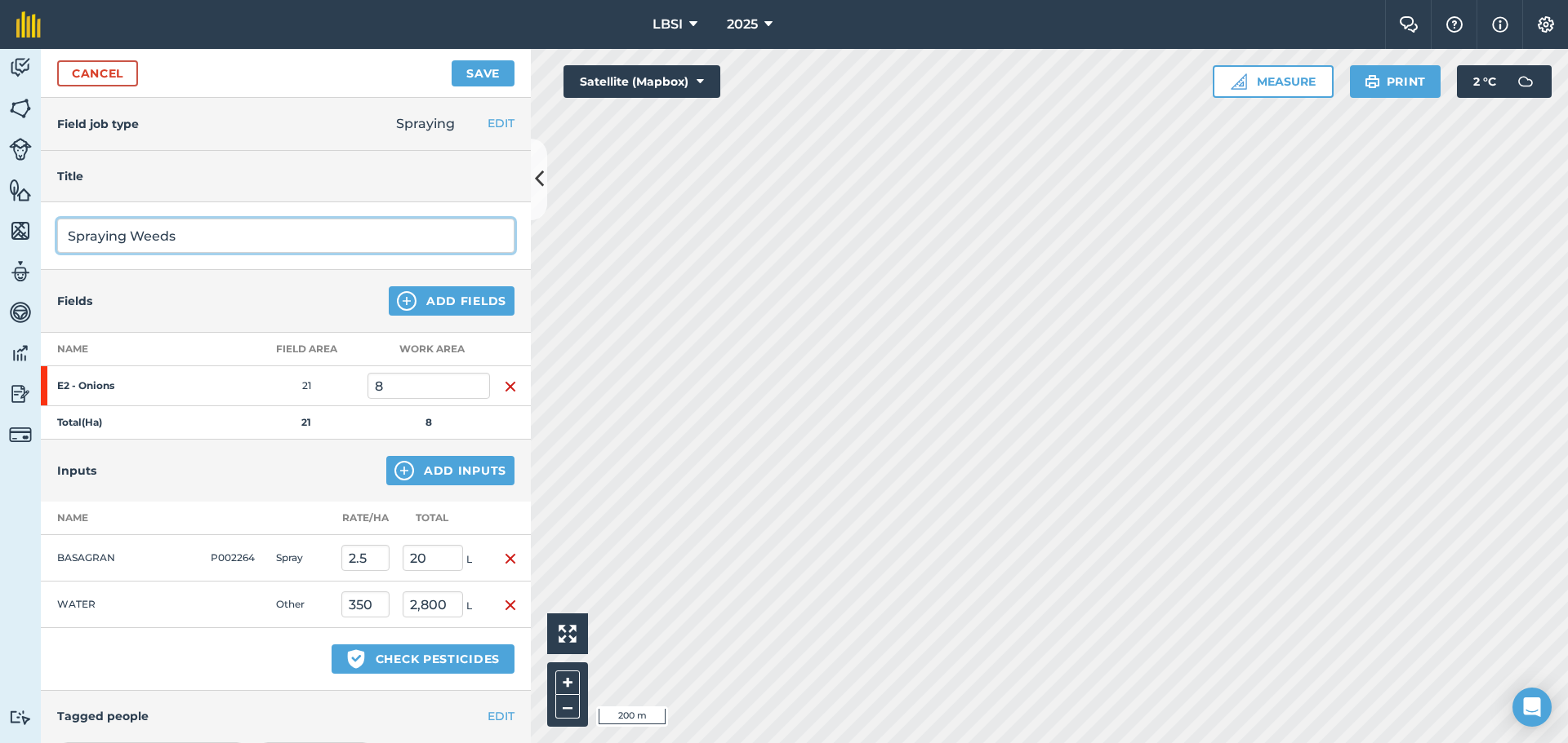
click at [189, 237] on input "Spraying Weeds" at bounding box center [286, 236] width 457 height 35
type input "Spraying Weeds only 8ha on southern side"
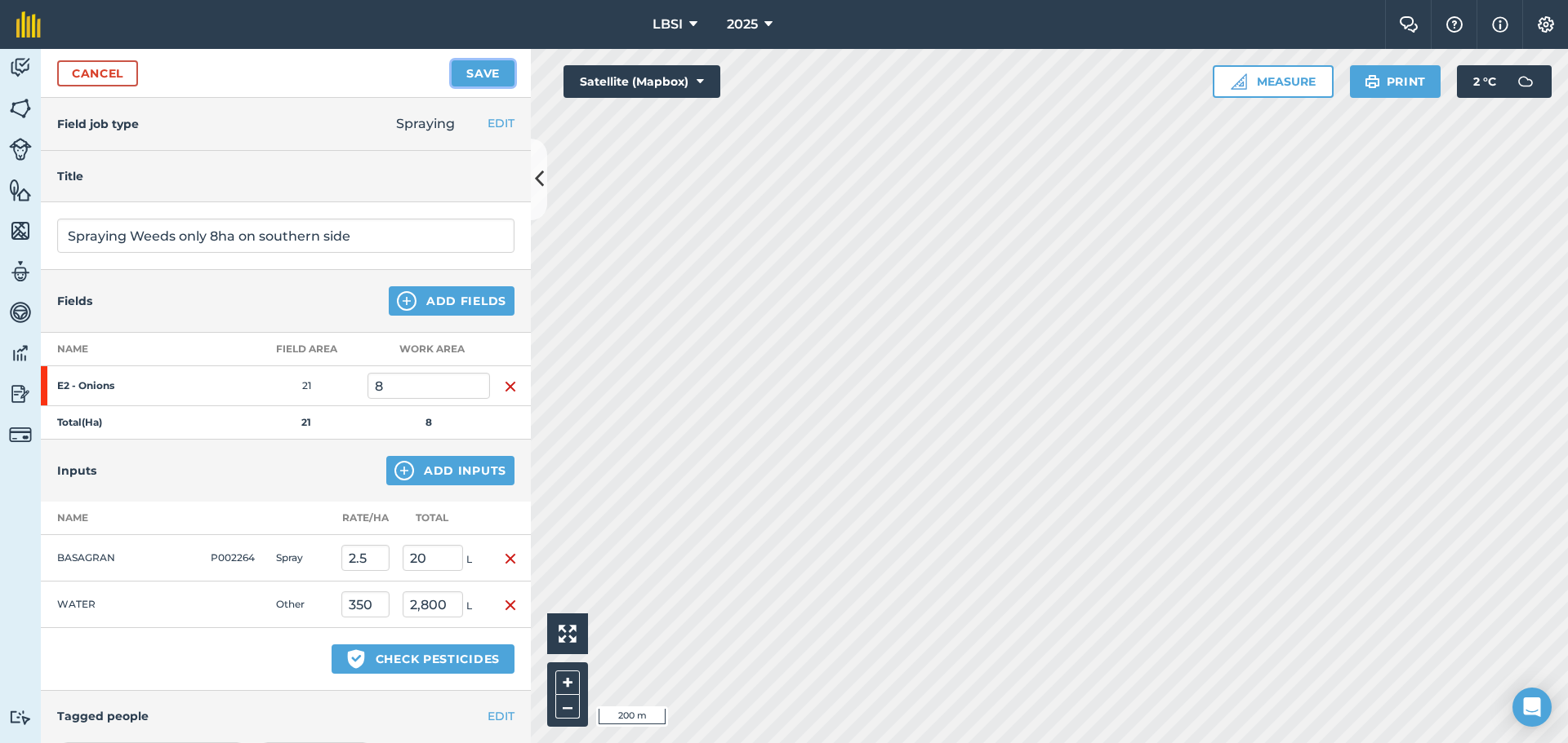
click at [497, 81] on button "Save" at bounding box center [483, 73] width 63 height 26
